Goal: Task Accomplishment & Management: Manage account settings

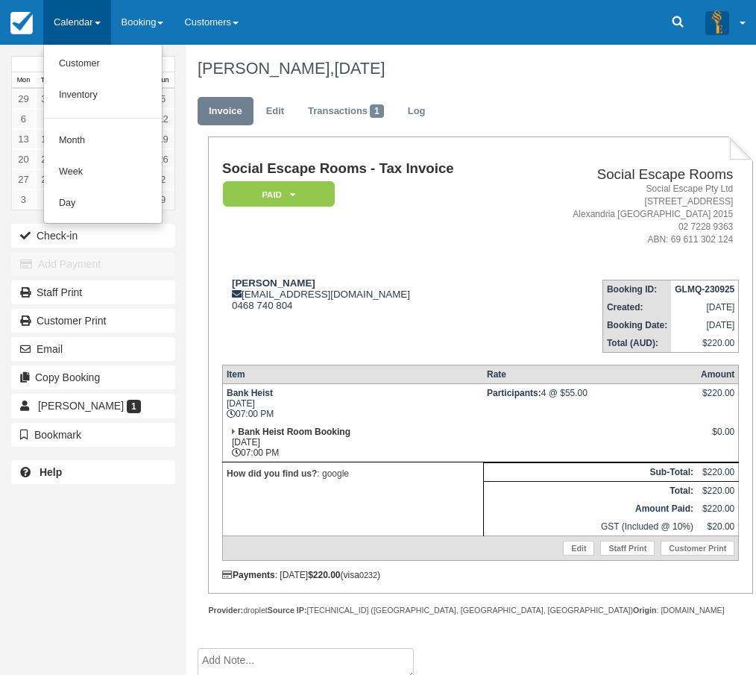
click at [88, 198] on link "Day" at bounding box center [103, 203] width 118 height 31
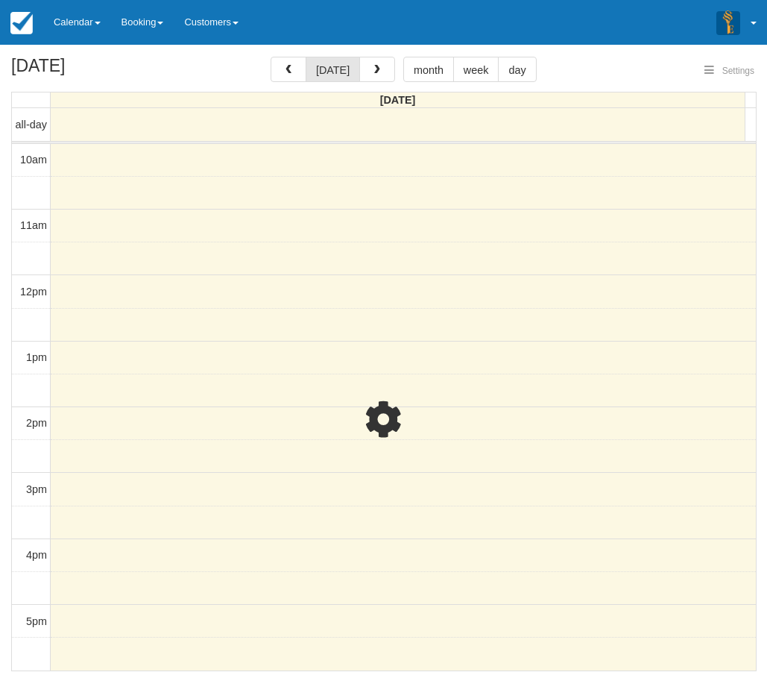
select select
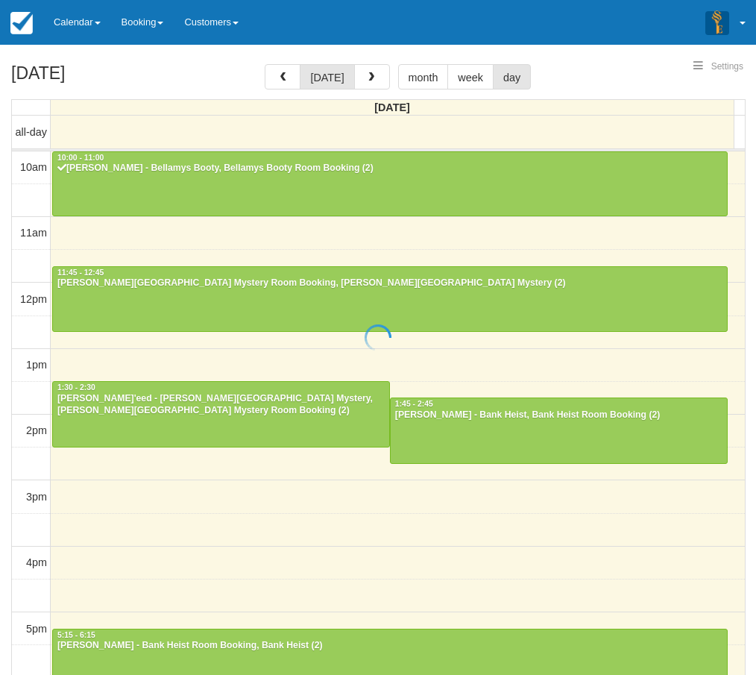
select select
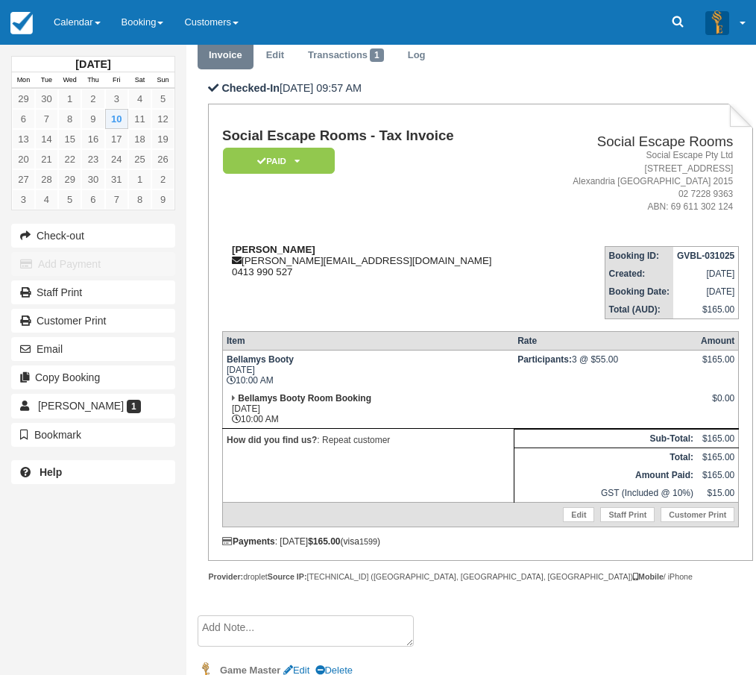
scroll to position [105, 0]
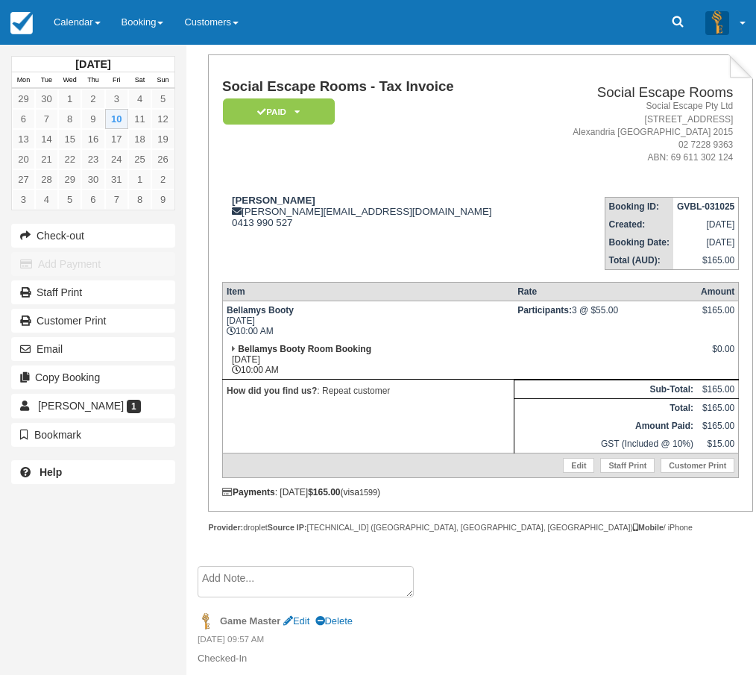
click at [332, 391] on p "How did you find us? : Repeat customer" at bounding box center [368, 390] width 283 height 15
drag, startPoint x: 332, startPoint y: 391, endPoint x: 362, endPoint y: 391, distance: 30.6
click at [362, 391] on p "How did you find us? : Repeat customer" at bounding box center [368, 390] width 283 height 15
click at [459, 385] on p "How did you find us? : Repeat customer" at bounding box center [368, 390] width 283 height 15
click at [412, 325] on td "Bellamys Booty Fri Oct 10, 2025 10:00 AM" at bounding box center [368, 321] width 292 height 40
